Goal: Task Accomplishment & Management: Manage account settings

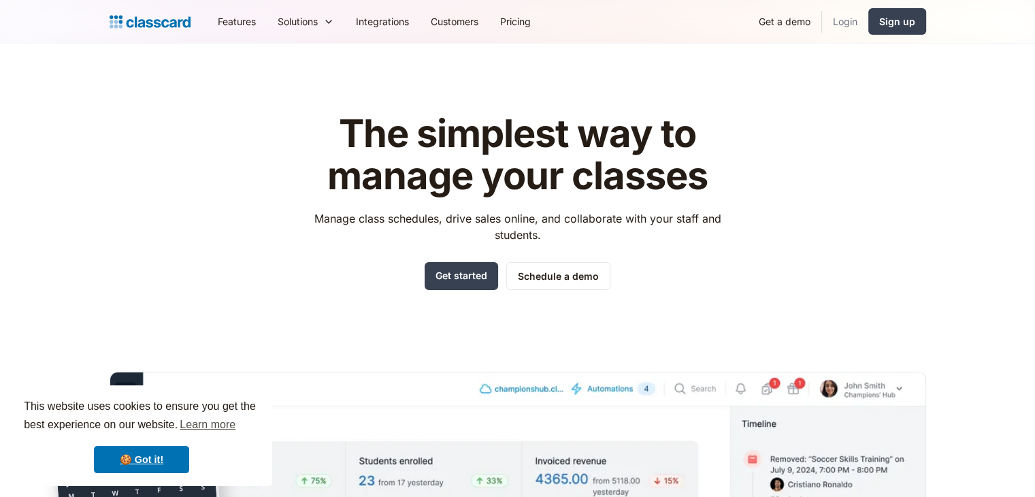
click at [854, 24] on link "Login" at bounding box center [845, 21] width 46 height 31
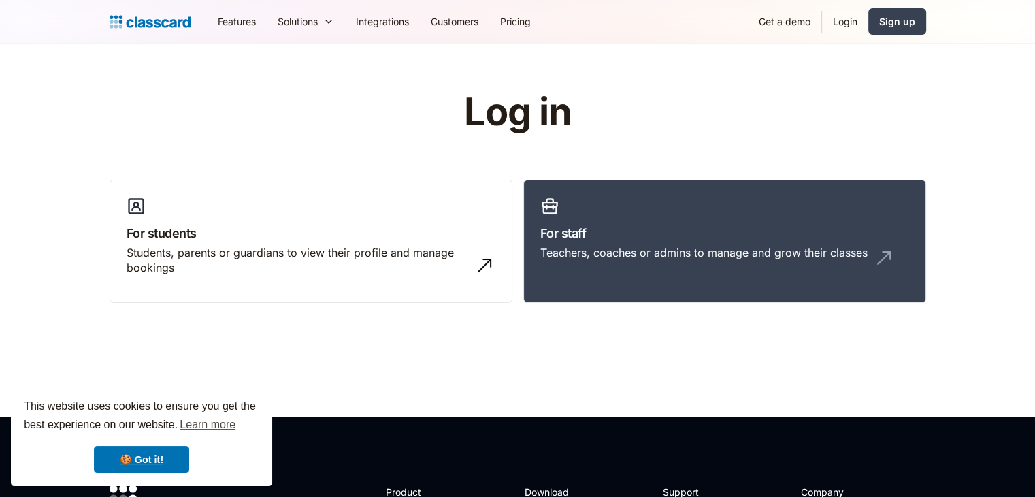
click at [838, 22] on link "Login" at bounding box center [845, 21] width 46 height 31
